Goal: Transaction & Acquisition: Purchase product/service

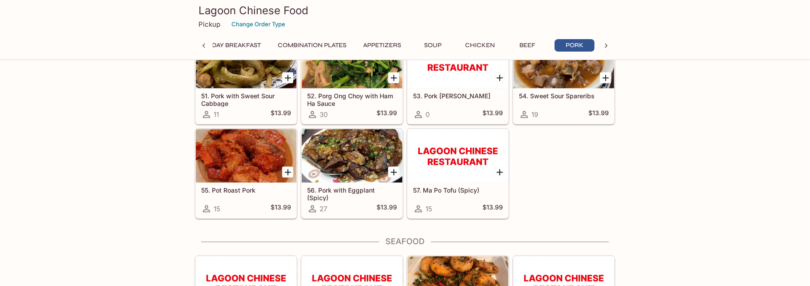
scroll to position [1915, 0]
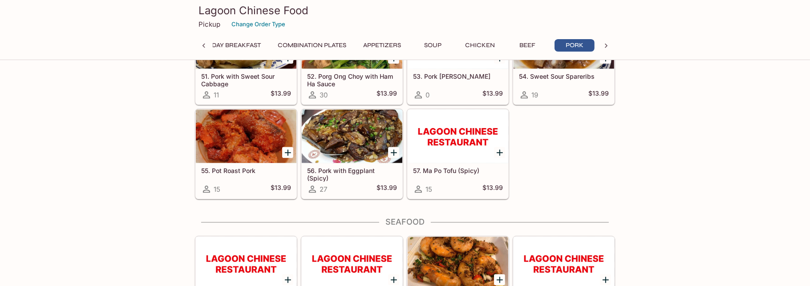
click at [469, 167] on h5 "57. Ma Po Tofu (Spicy)" at bounding box center [458, 171] width 90 height 8
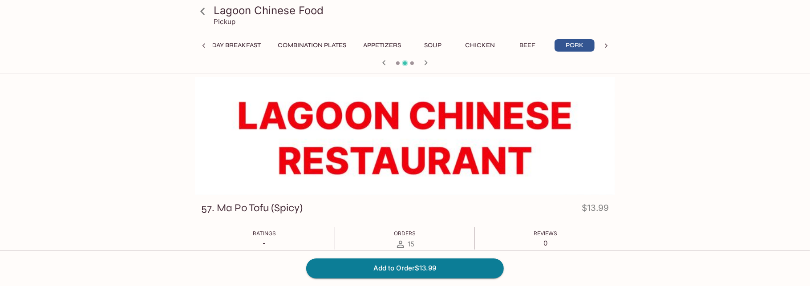
click at [313, 47] on button "Combination Plates" at bounding box center [312, 45] width 78 height 12
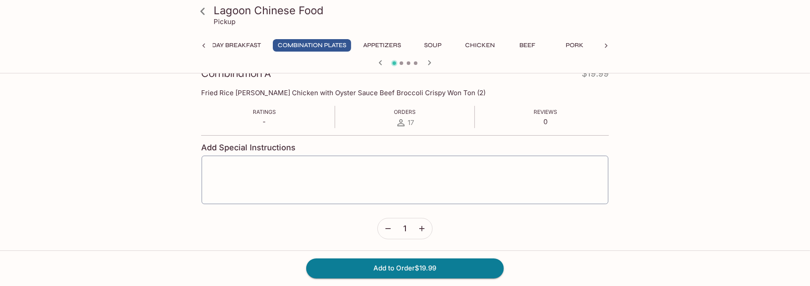
scroll to position [135, 0]
click at [203, 9] on icon at bounding box center [203, 12] width 16 height 16
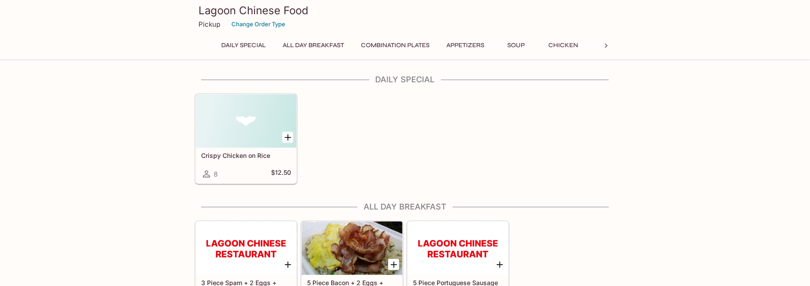
click at [398, 43] on button "Combination Plates" at bounding box center [395, 45] width 78 height 12
click at [608, 46] on icon at bounding box center [606, 45] width 9 height 9
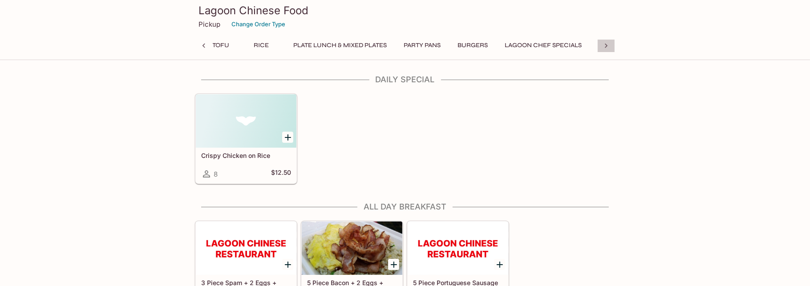
click at [608, 46] on icon at bounding box center [606, 45] width 9 height 9
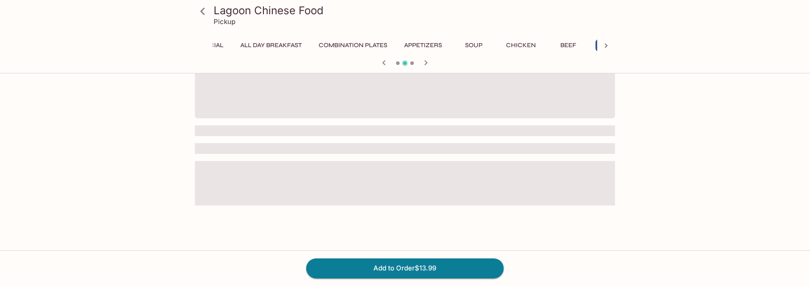
scroll to position [0, 83]
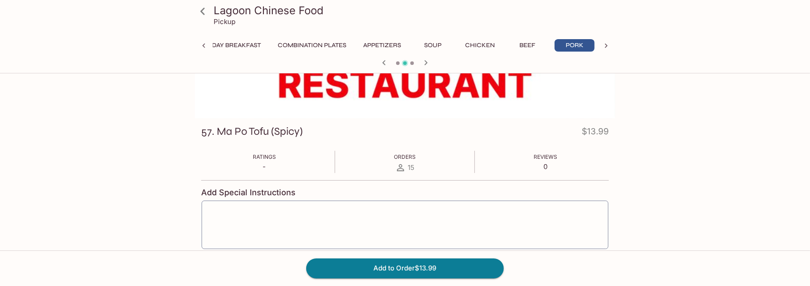
scroll to position [359, 0]
